Goal: Connect with others: Connect with other users

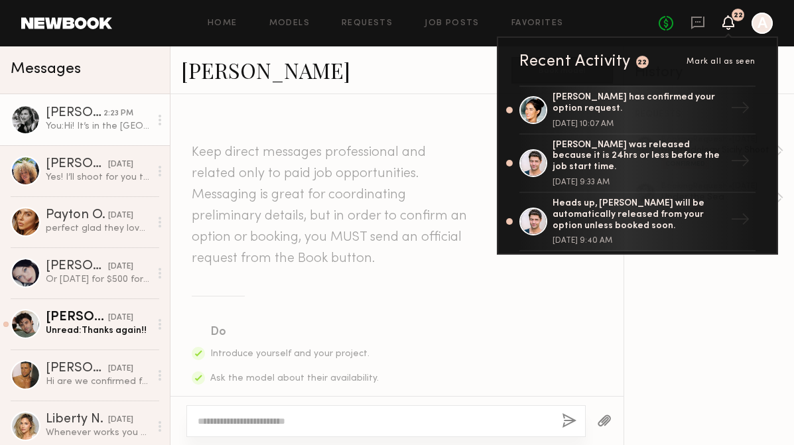
scroll to position [1203, 0]
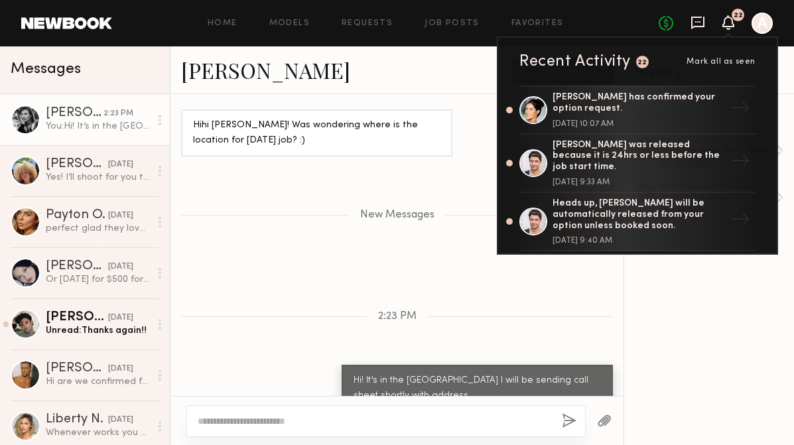
click at [697, 23] on icon at bounding box center [697, 22] width 15 height 15
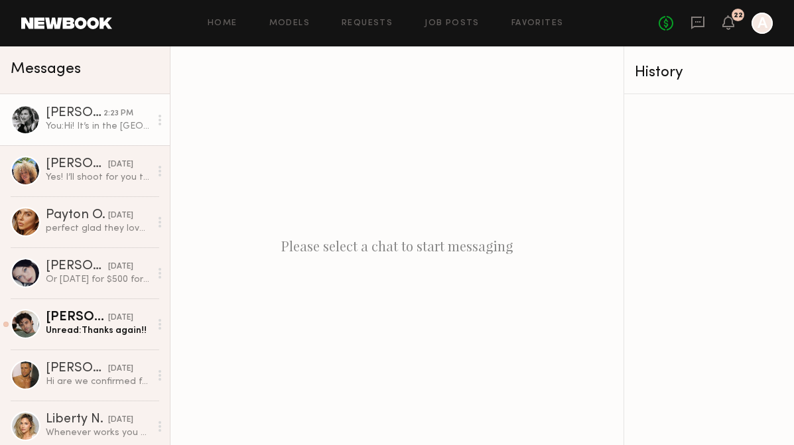
click at [80, 128] on div "You: Hi! It’s in the Hollywood hills I will be sending call sheet shortly with …" at bounding box center [98, 126] width 104 height 13
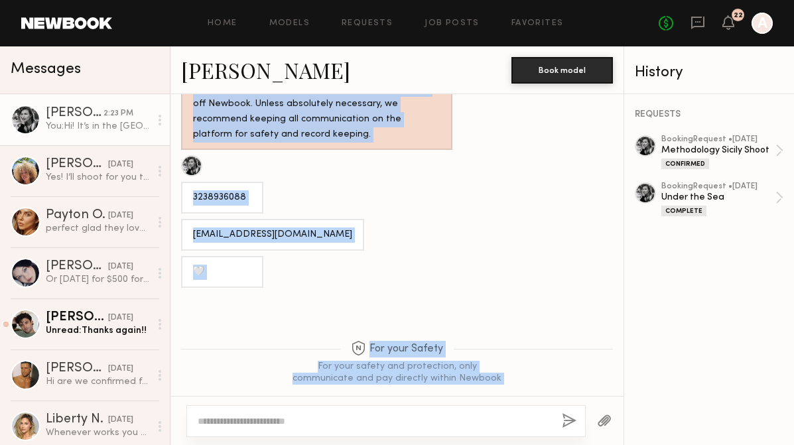
scroll to position [771, 0]
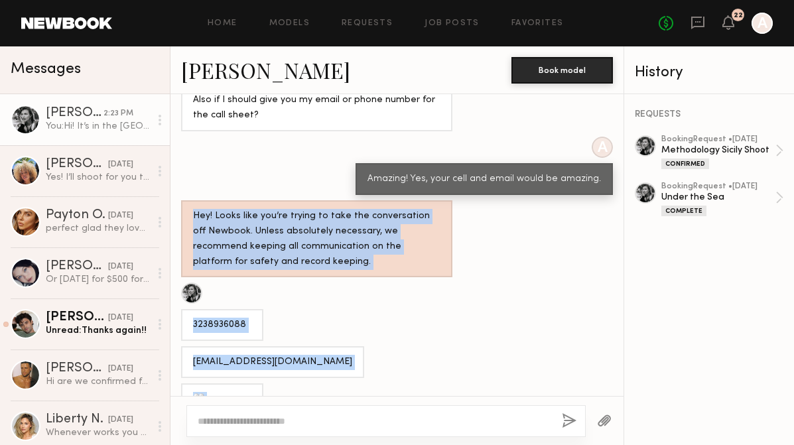
drag, startPoint x: 615, startPoint y: 307, endPoint x: 568, endPoint y: 153, distance: 160.9
click at [568, 164] on div "Keep direct messages professional and related only to paid job opportunities. M…" at bounding box center [396, 245] width 453 height 302
click at [219, 75] on link "[PERSON_NAME]" at bounding box center [265, 70] width 169 height 29
click at [288, 355] on div "[EMAIL_ADDRESS][DOMAIN_NAME]" at bounding box center [272, 362] width 159 height 15
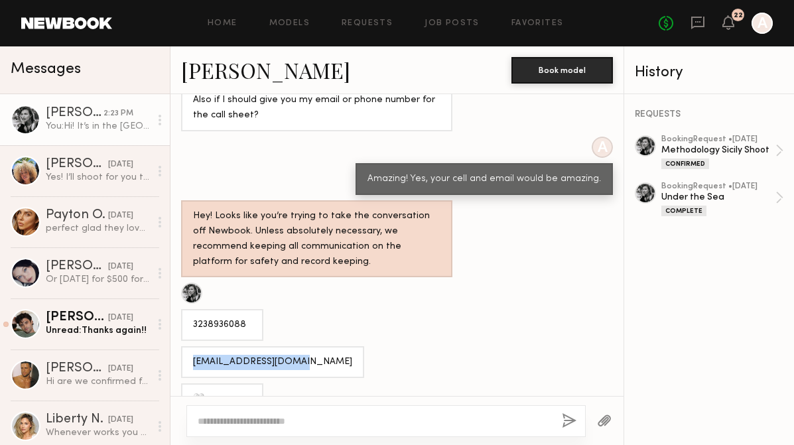
drag, startPoint x: 297, startPoint y: 336, endPoint x: 185, endPoint y: 339, distance: 112.1
click at [184, 346] on div "[EMAIL_ADDRESS][DOMAIN_NAME]" at bounding box center [272, 362] width 183 height 32
copy div "[EMAIL_ADDRESS][DOMAIN_NAME]"
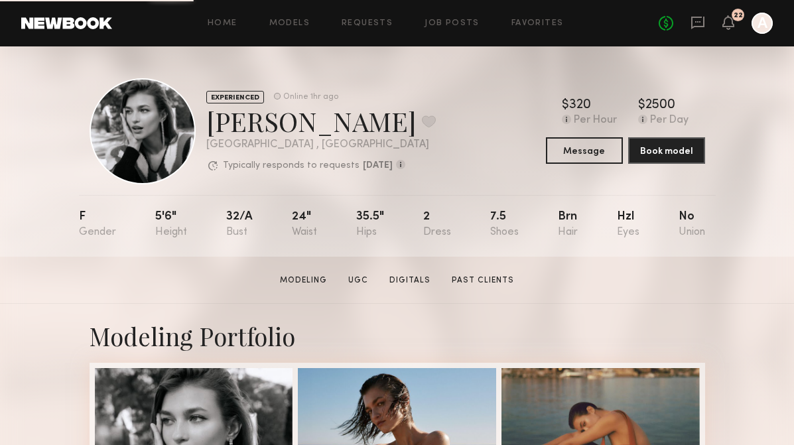
click at [735, 20] on div "22" at bounding box center [737, 15] width 13 height 13
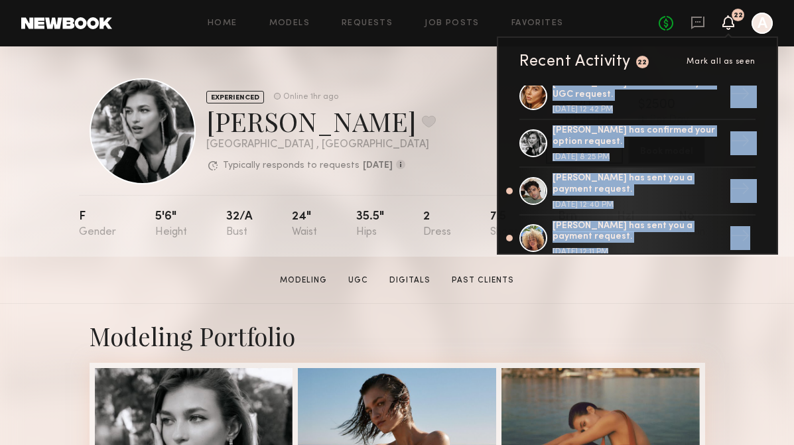
scroll to position [388, 0]
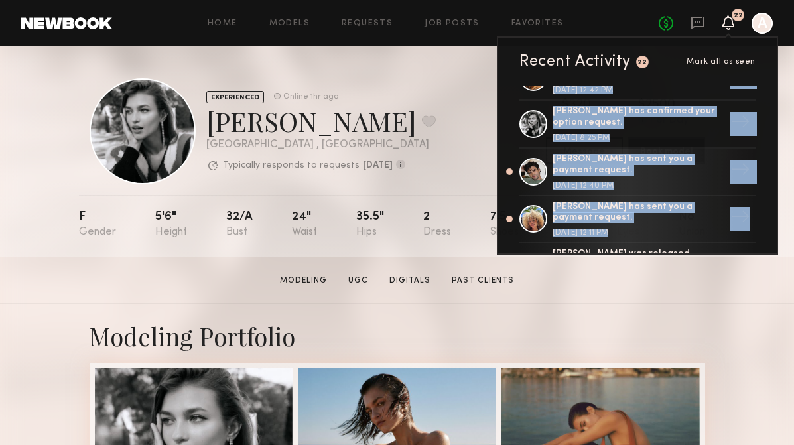
drag, startPoint x: 511, startPoint y: 76, endPoint x: 509, endPoint y: 225, distance: 149.9
click at [509, 227] on div "Recent Activity 22 Mark all as seen Leah B. has confirmed your option request. …" at bounding box center [637, 145] width 281 height 218
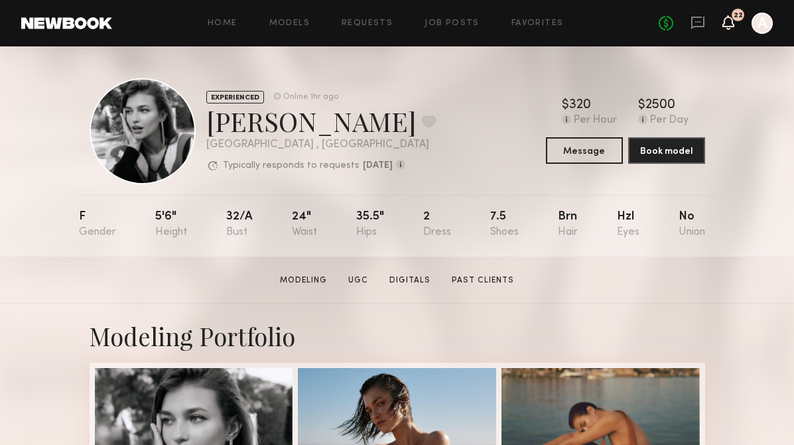
click at [731, 20] on icon at bounding box center [728, 21] width 11 height 9
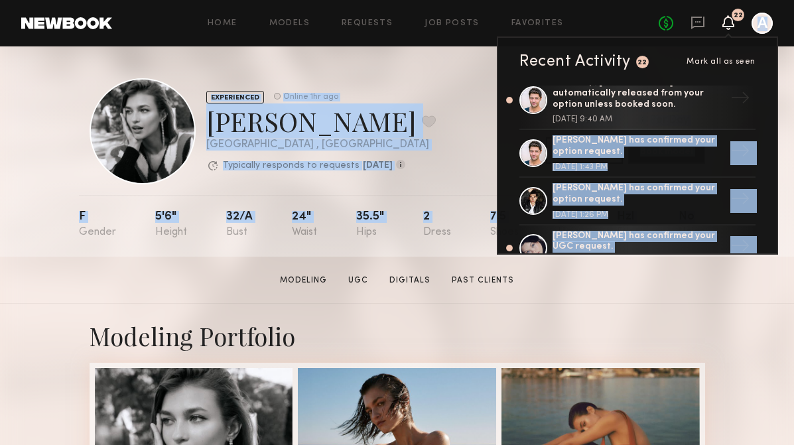
scroll to position [175, 0]
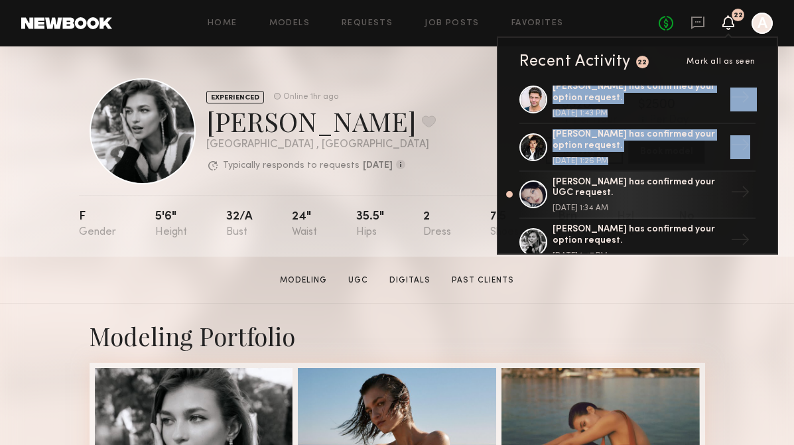
drag, startPoint x: 512, startPoint y: 243, endPoint x: 508, endPoint y: 188, distance: 55.2
click at [508, 188] on div "Leah B. has confirmed your option request. September 22, 2025 @ 10:07 AM → Andr…" at bounding box center [637, 170] width 279 height 168
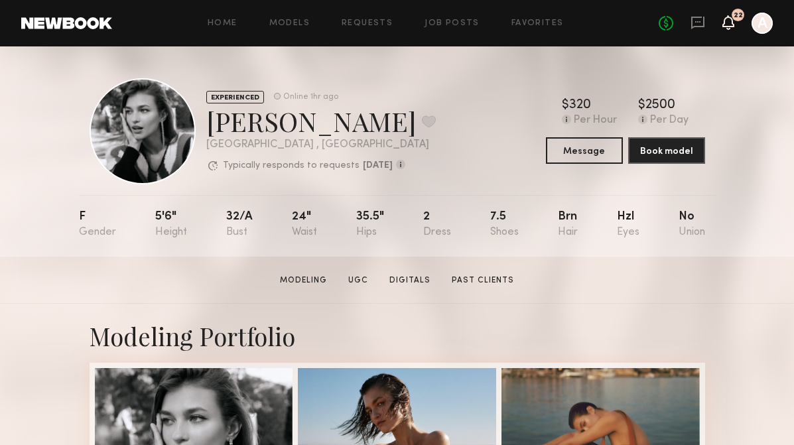
click at [731, 25] on icon at bounding box center [728, 21] width 11 height 9
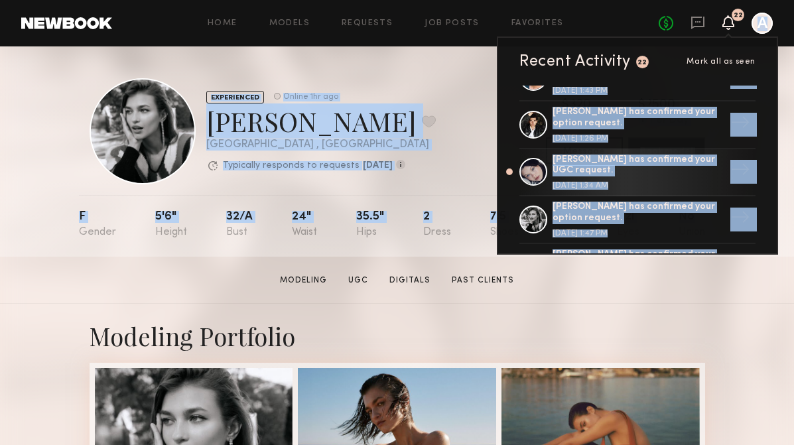
scroll to position [269, 0]
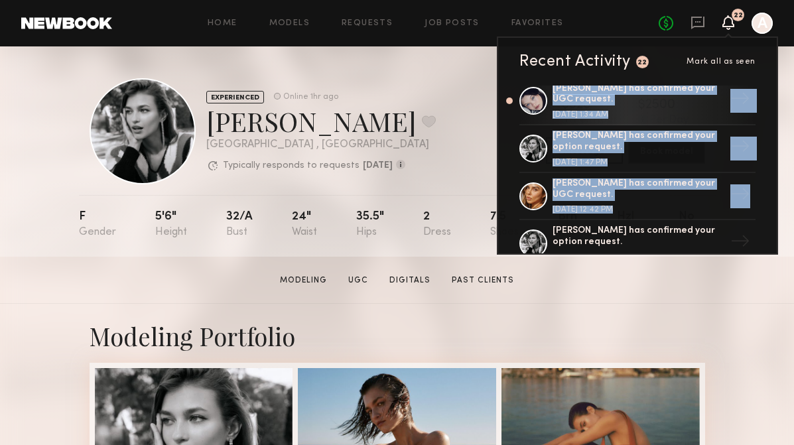
drag, startPoint x: 505, startPoint y: 231, endPoint x: 499, endPoint y: 216, distance: 16.1
click at [499, 216] on div "Leah B. has confirmed your option request. September 22, 2025 @ 10:07 AM → Andr…" at bounding box center [637, 170] width 279 height 168
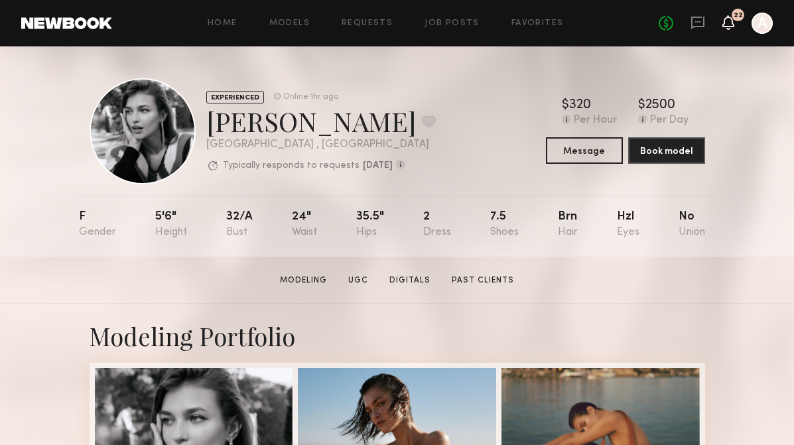
click at [731, 21] on icon at bounding box center [728, 21] width 11 height 9
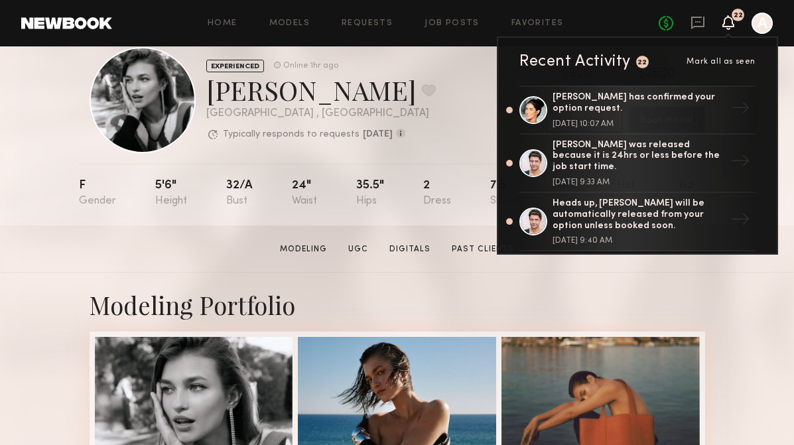
scroll to position [53, 0]
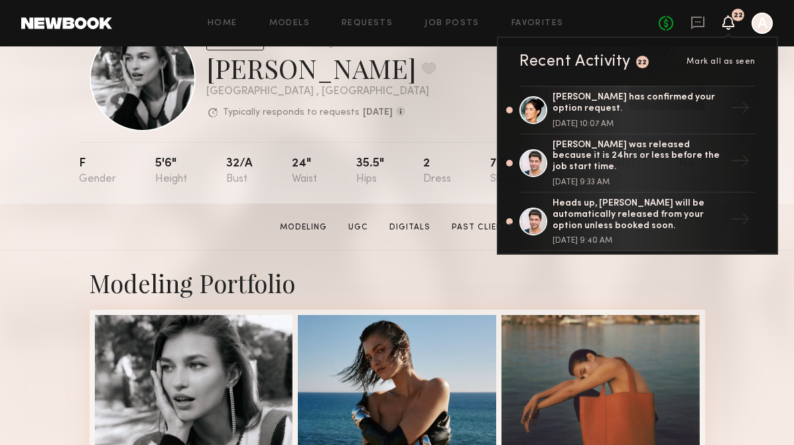
click at [775, 146] on div "Leah B. has confirmed your option request. September 22, 2025 @ 10:07 AM → Andr…" at bounding box center [637, 170] width 279 height 168
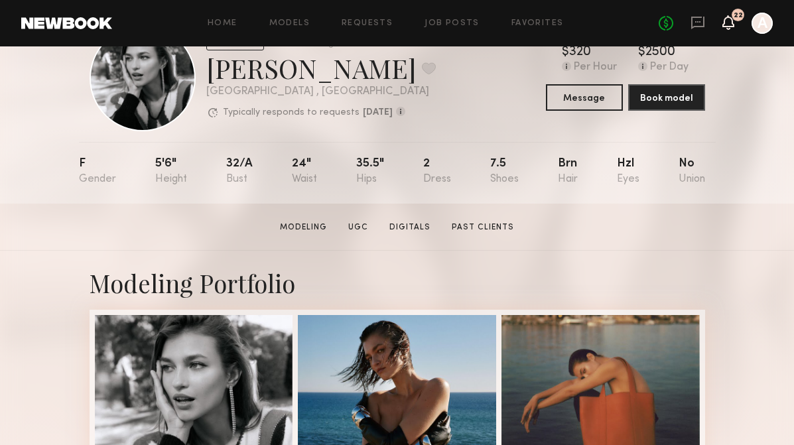
click at [727, 24] on icon at bounding box center [728, 21] width 11 height 9
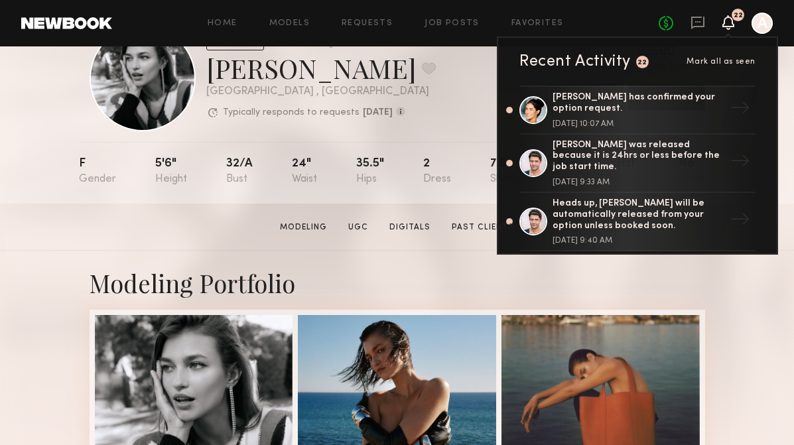
click at [762, 77] on div "Recent Activity 22 Mark all as seen Leah B. has confirmed your option request. …" at bounding box center [637, 145] width 281 height 218
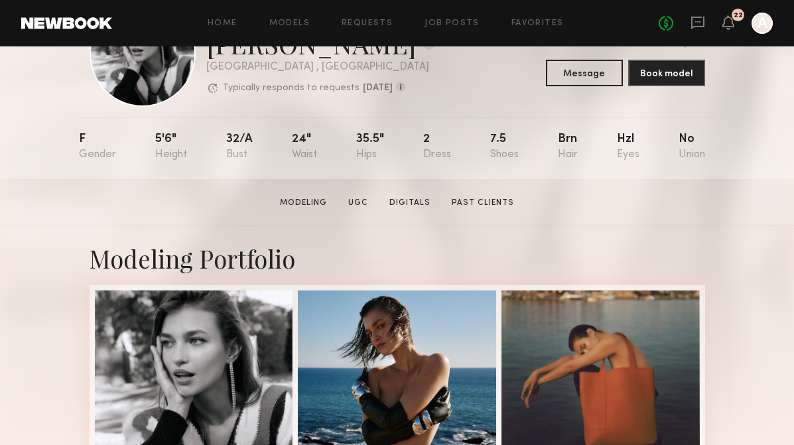
scroll to position [80, 0]
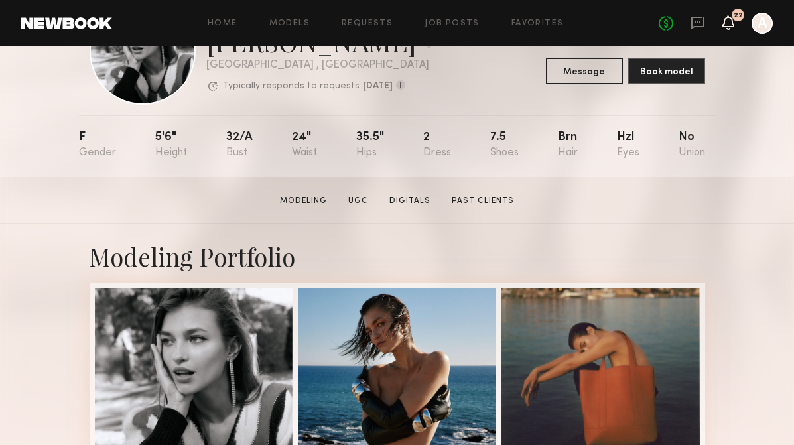
click at [728, 18] on icon at bounding box center [728, 21] width 11 height 9
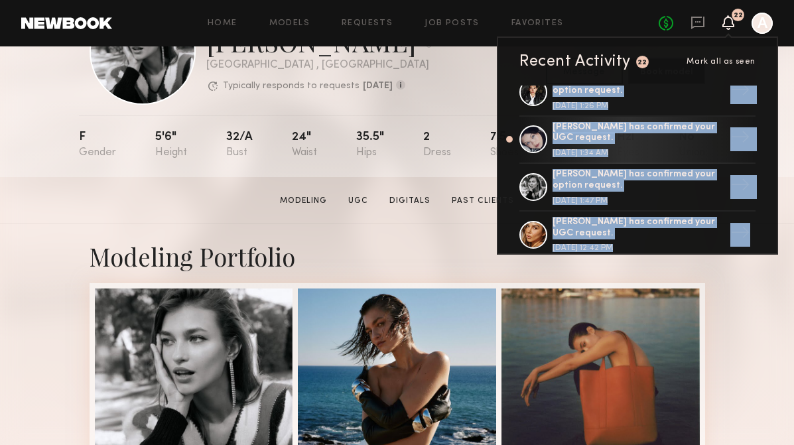
scroll to position [242, 0]
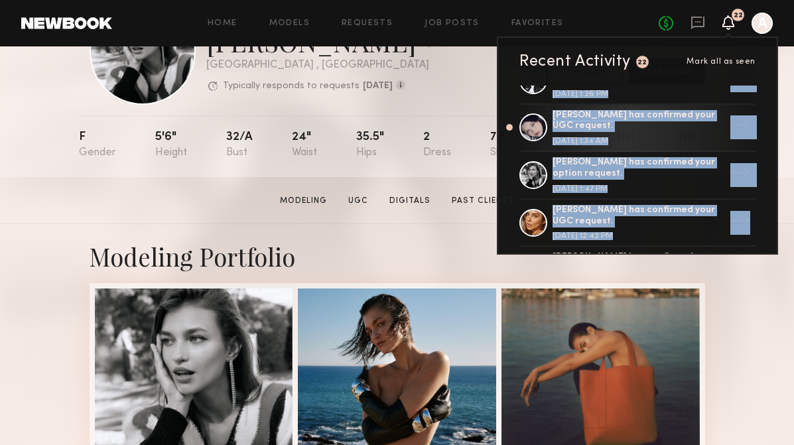
click at [508, 237] on div "Leah B. has confirmed your option request. September 22, 2025 @ 10:07 AM → Andr…" at bounding box center [637, 170] width 279 height 168
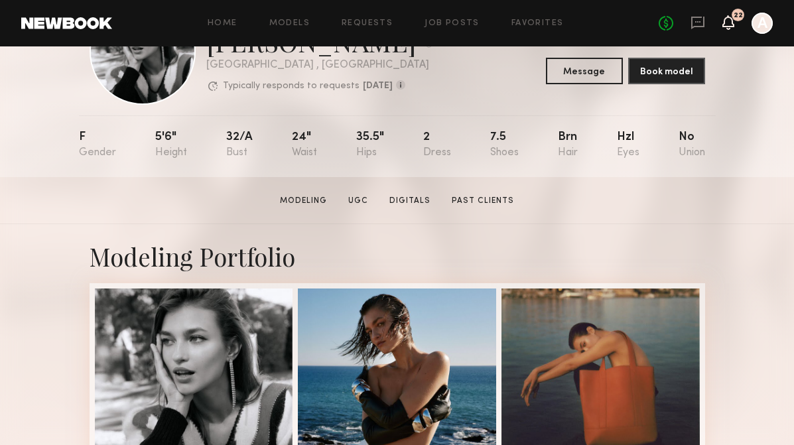
click at [722, 17] on icon at bounding box center [728, 22] width 12 height 15
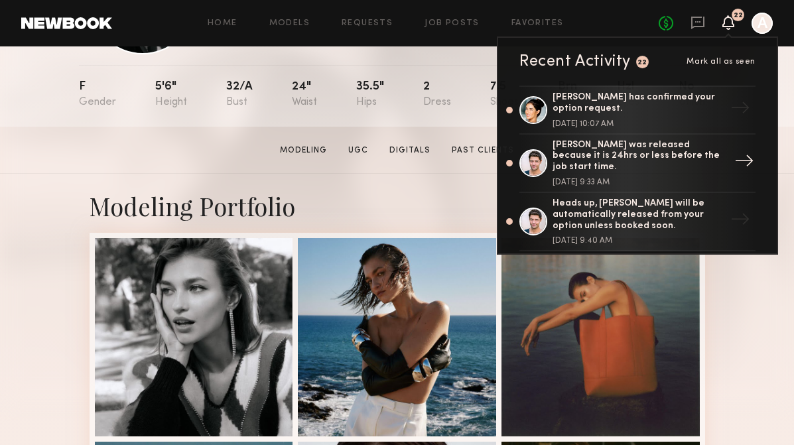
scroll to position [133, 0]
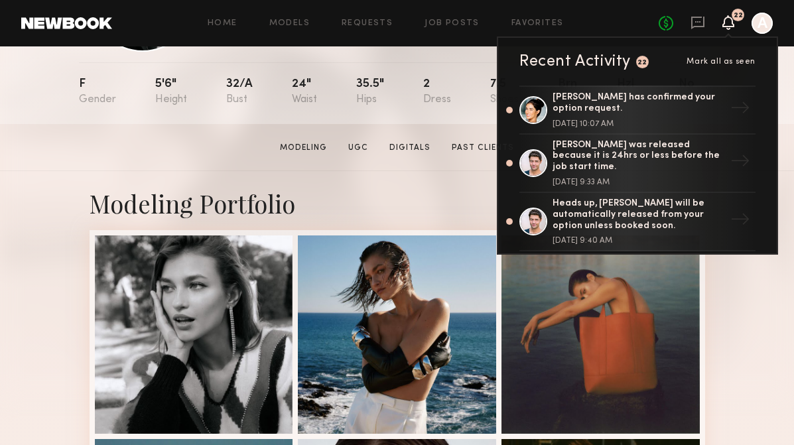
click at [775, 121] on div "Leah B. has confirmed your option request. September 22, 2025 @ 10:07 AM → Andr…" at bounding box center [637, 170] width 279 height 168
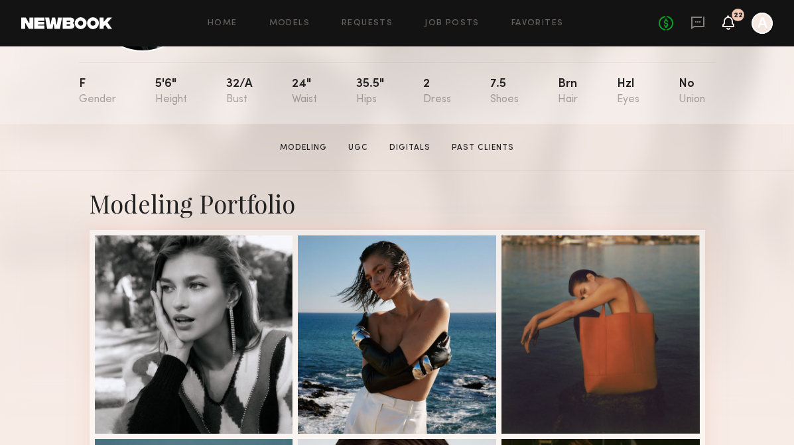
click at [731, 19] on icon at bounding box center [728, 21] width 11 height 9
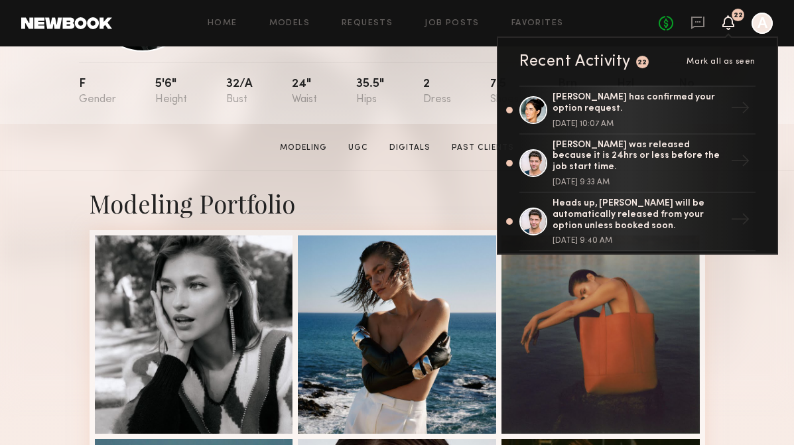
click at [767, 124] on section "Helena L. Modeling UGC Digitals Past Clients Message Book Model" at bounding box center [397, 147] width 794 height 47
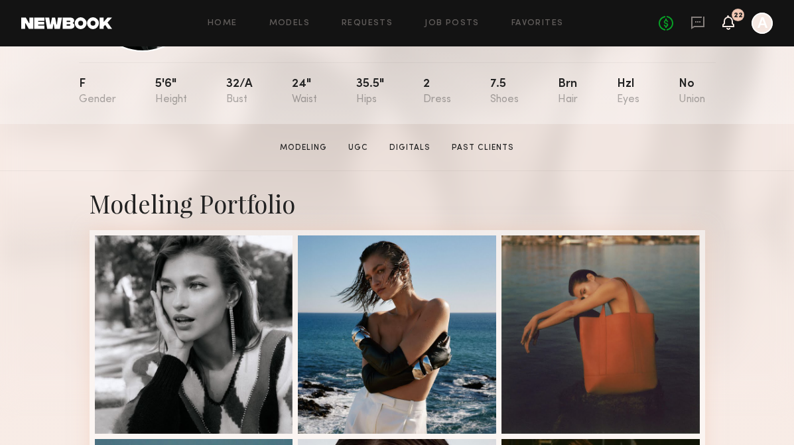
click at [731, 26] on icon at bounding box center [728, 21] width 11 height 9
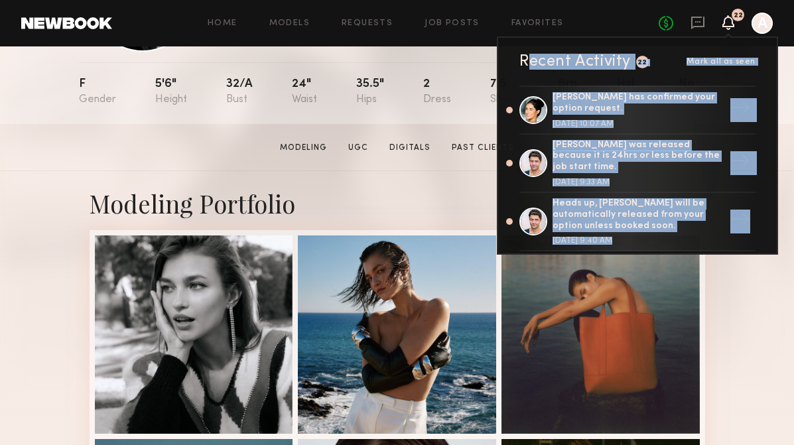
drag, startPoint x: 526, startPoint y: 62, endPoint x: 520, endPoint y: 241, distance: 178.5
click at [520, 241] on div "Recent Activity 22 Mark all as seen Leah B. has confirmed your option request. …" at bounding box center [637, 145] width 281 height 218
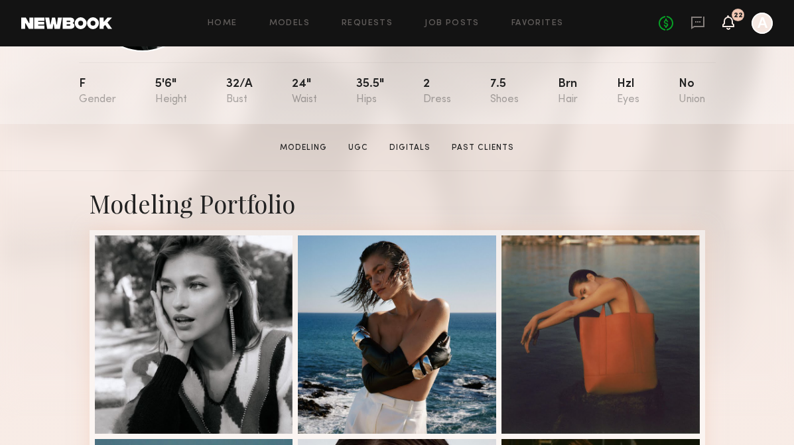
click at [733, 24] on icon at bounding box center [728, 21] width 11 height 9
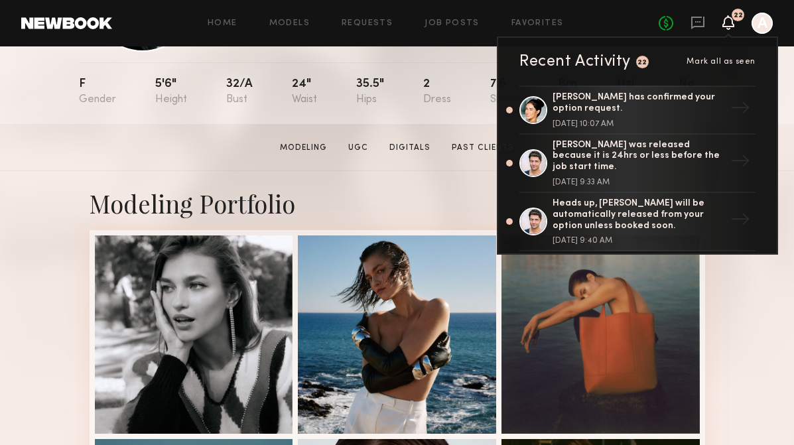
click at [775, 195] on div "Leah B. has confirmed your option request. September 22, 2025 @ 10:07 AM → Andr…" at bounding box center [637, 170] width 279 height 168
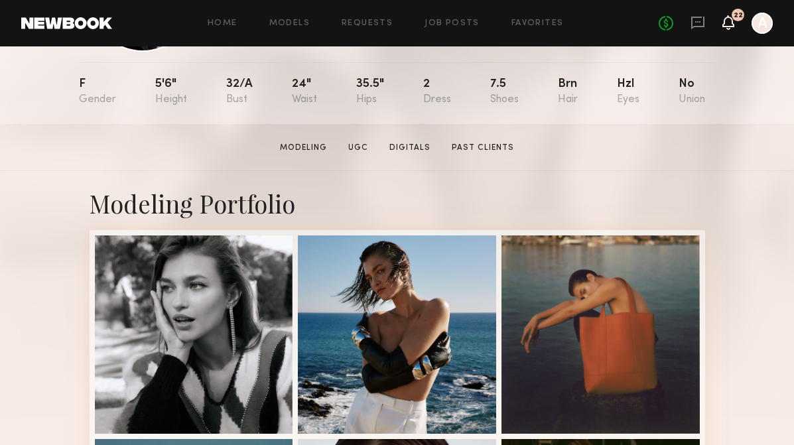
click at [727, 24] on icon at bounding box center [728, 21] width 11 height 9
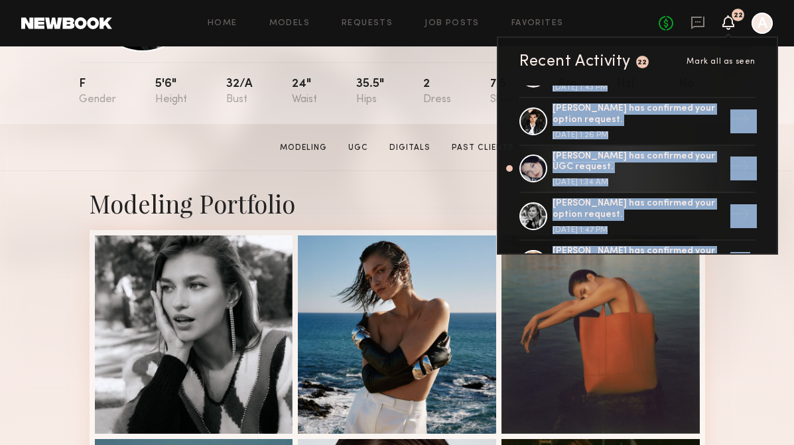
scroll to position [217, 0]
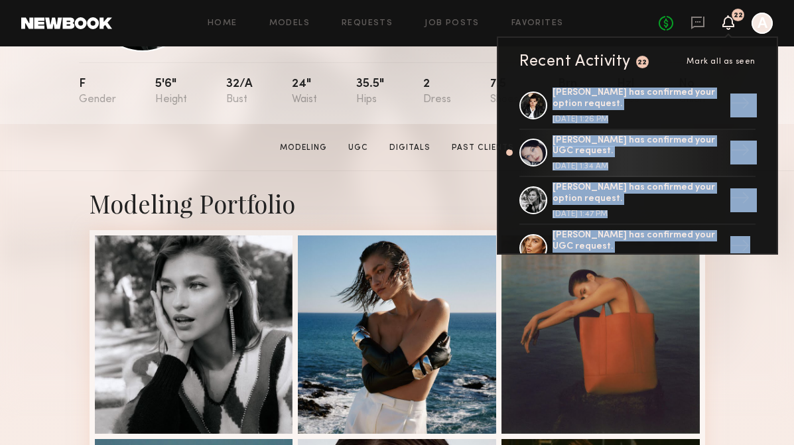
drag, startPoint x: 767, startPoint y: 194, endPoint x: 771, endPoint y: 245, distance: 51.2
click at [771, 245] on div "Leah B. has confirmed your option request. September 22, 2025 @ 10:07 AM → Andr…" at bounding box center [637, 170] width 279 height 168
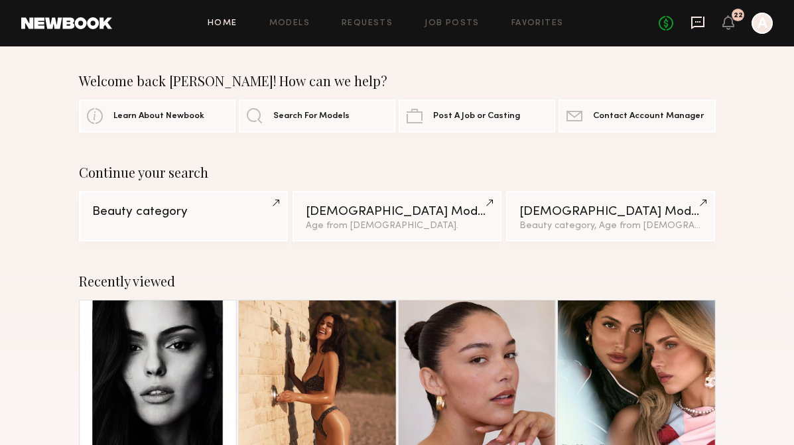
click at [701, 25] on icon at bounding box center [697, 22] width 15 height 15
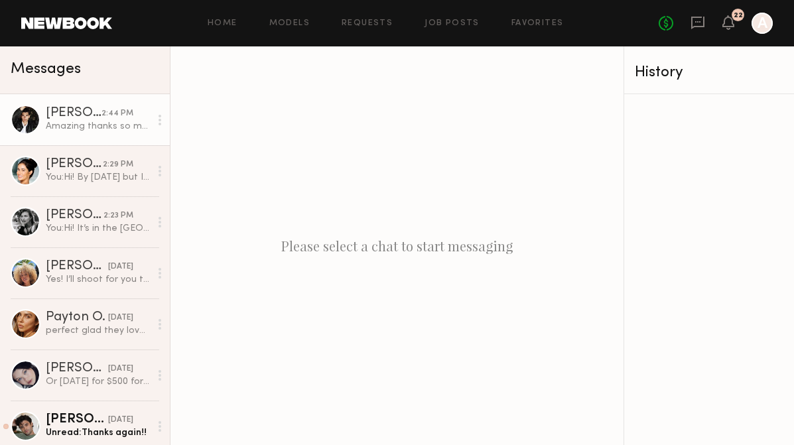
click at [84, 123] on div "Amazing thanks so much!" at bounding box center [98, 126] width 104 height 13
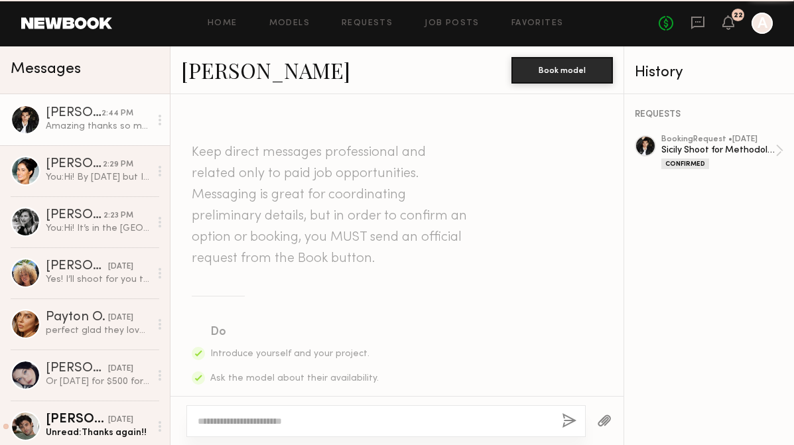
scroll to position [513, 0]
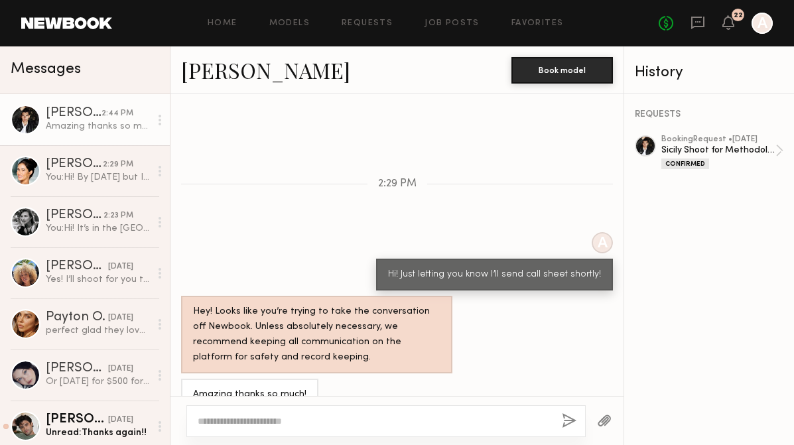
click at [603, 413] on button "button" at bounding box center [604, 421] width 15 height 17
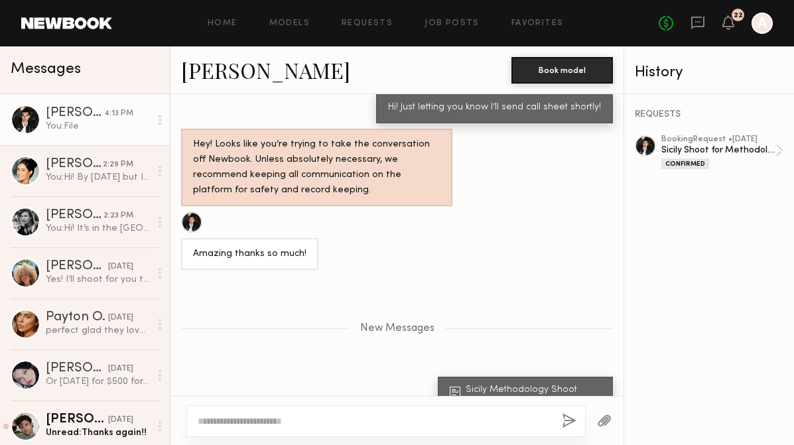
click at [353, 377] on div "Sicily Methodology Shoot .pdf 6.47 MB Click to download" at bounding box center [396, 394] width 453 height 34
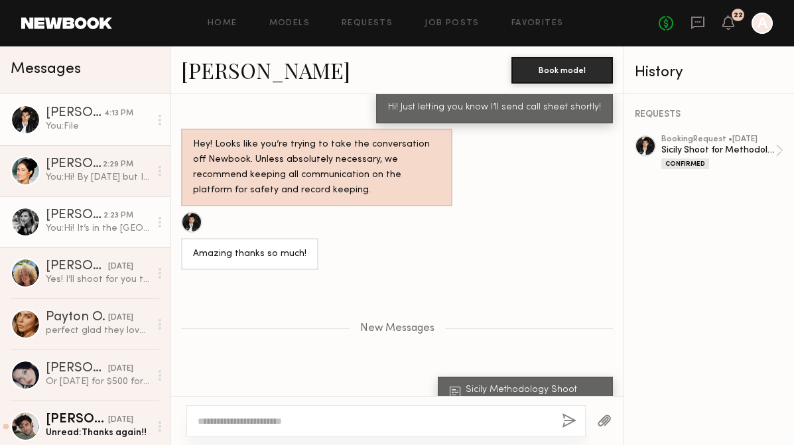
click at [103, 235] on link "[PERSON_NAME] 2:23 PM You: Hi! It’s in the [GEOGRAPHIC_DATA] I will be sending …" at bounding box center [85, 221] width 170 height 51
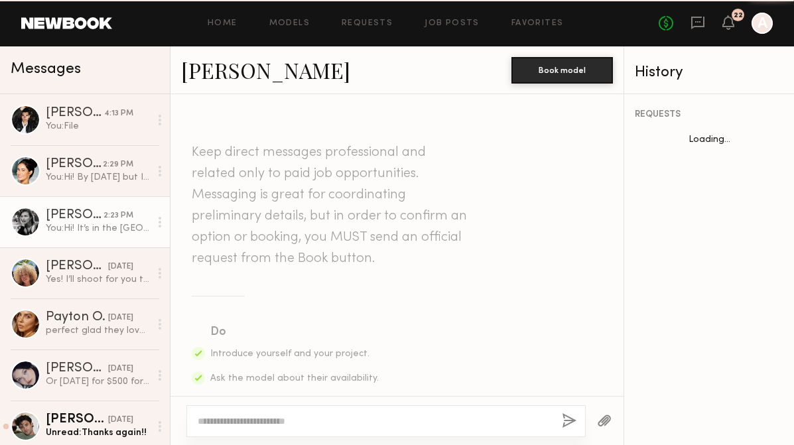
scroll to position [1102, 0]
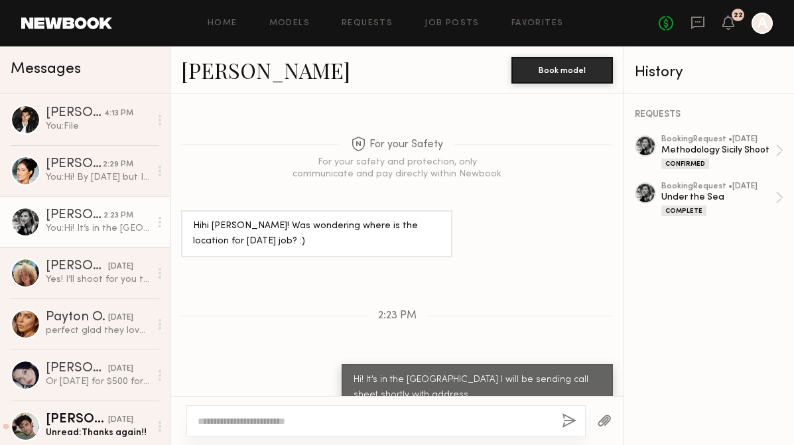
click at [707, 21] on div "No fees up to $5,000 22 A" at bounding box center [715, 23] width 114 height 21
click at [565, 251] on div "Keep direct messages professional and related only to paid job opportunities. M…" at bounding box center [396, 245] width 453 height 302
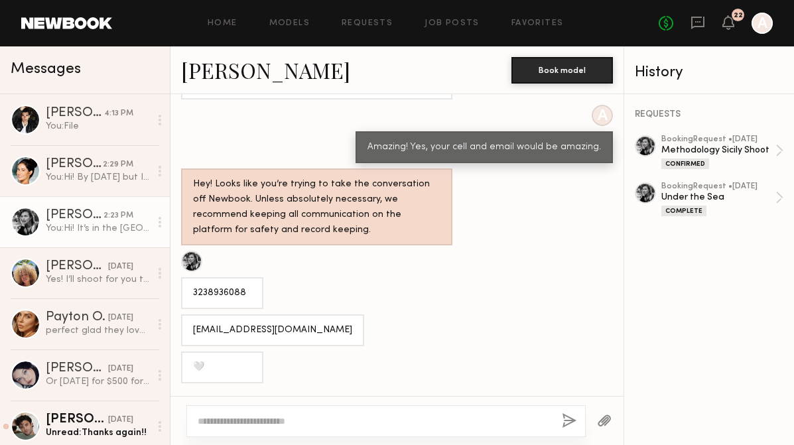
scroll to position [822, 0]
